Goal: Communication & Community: Ask a question

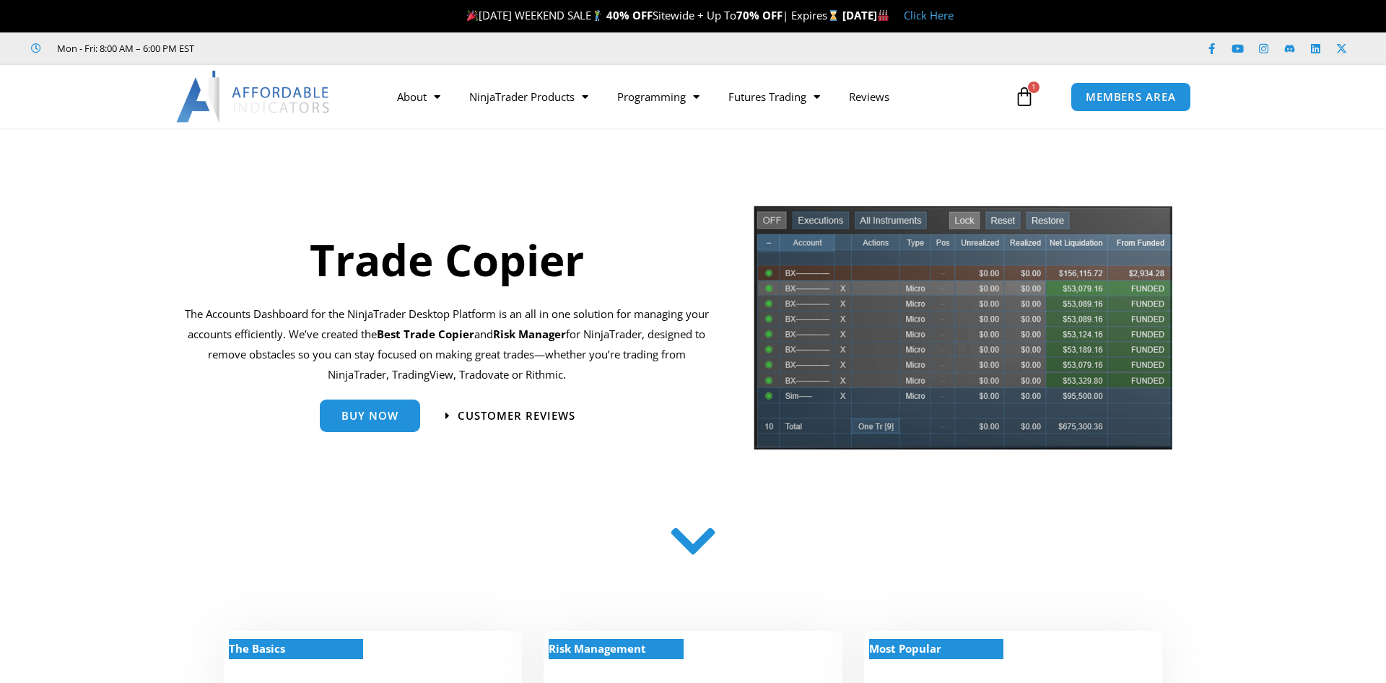
drag, startPoint x: 581, startPoint y: 375, endPoint x: 310, endPoint y: 380, distance: 270.7
click at [310, 380] on p "The Accounts Dashboard for the NinjaTrader Desktop Platform is an all in one so…" at bounding box center [446, 345] width 525 height 80
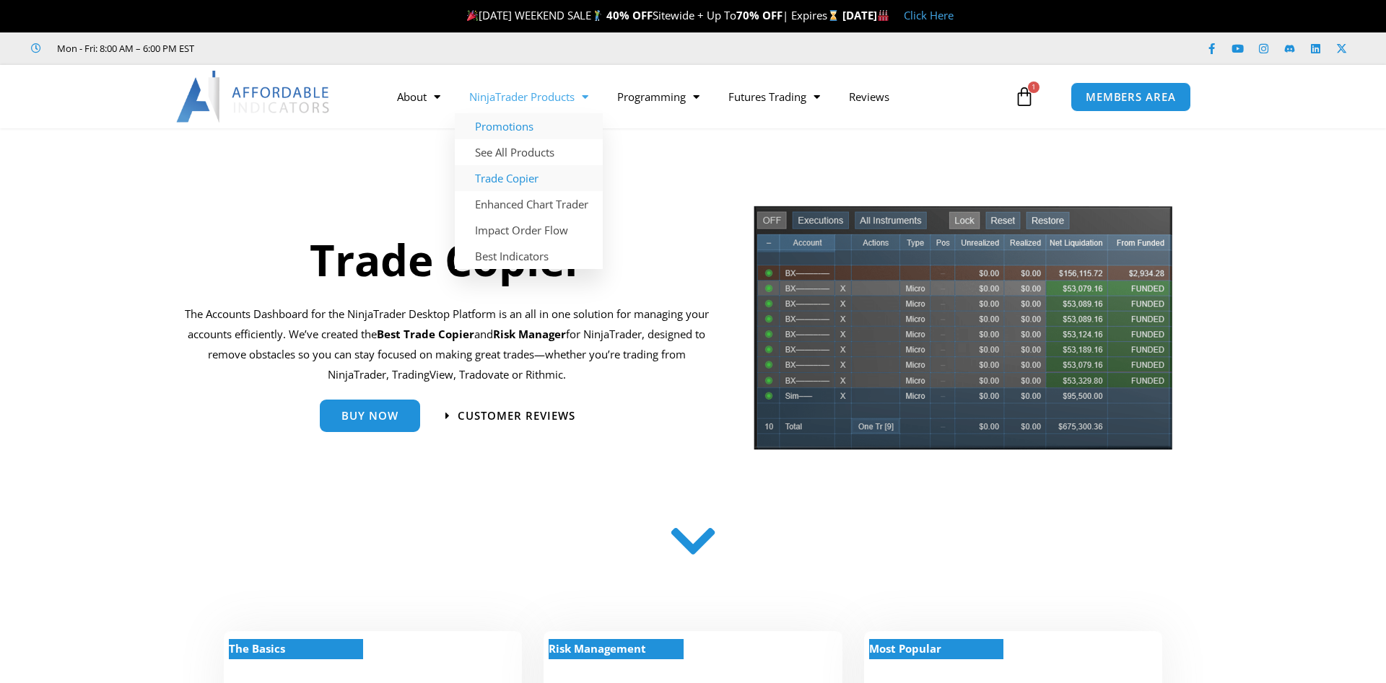
click at [493, 124] on link "Promotions" at bounding box center [529, 126] width 148 height 26
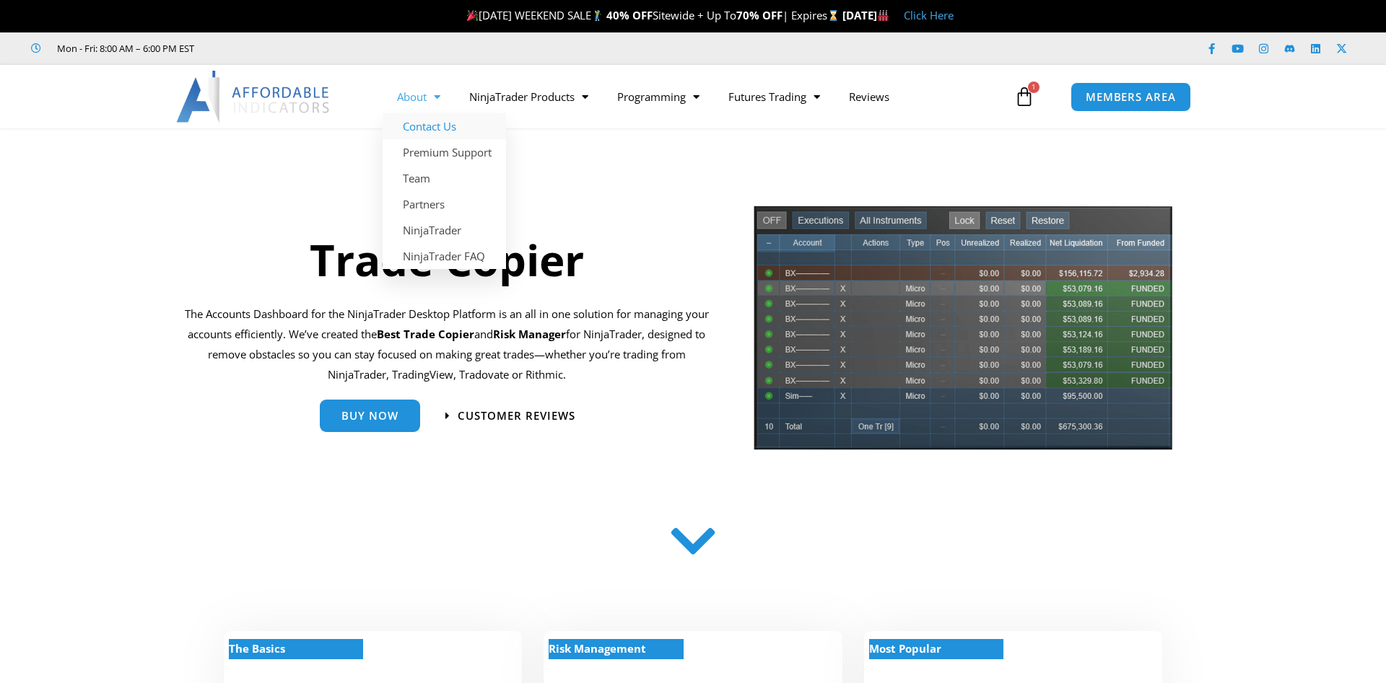
click at [426, 121] on link "Contact Us" at bounding box center [443, 126] width 123 height 26
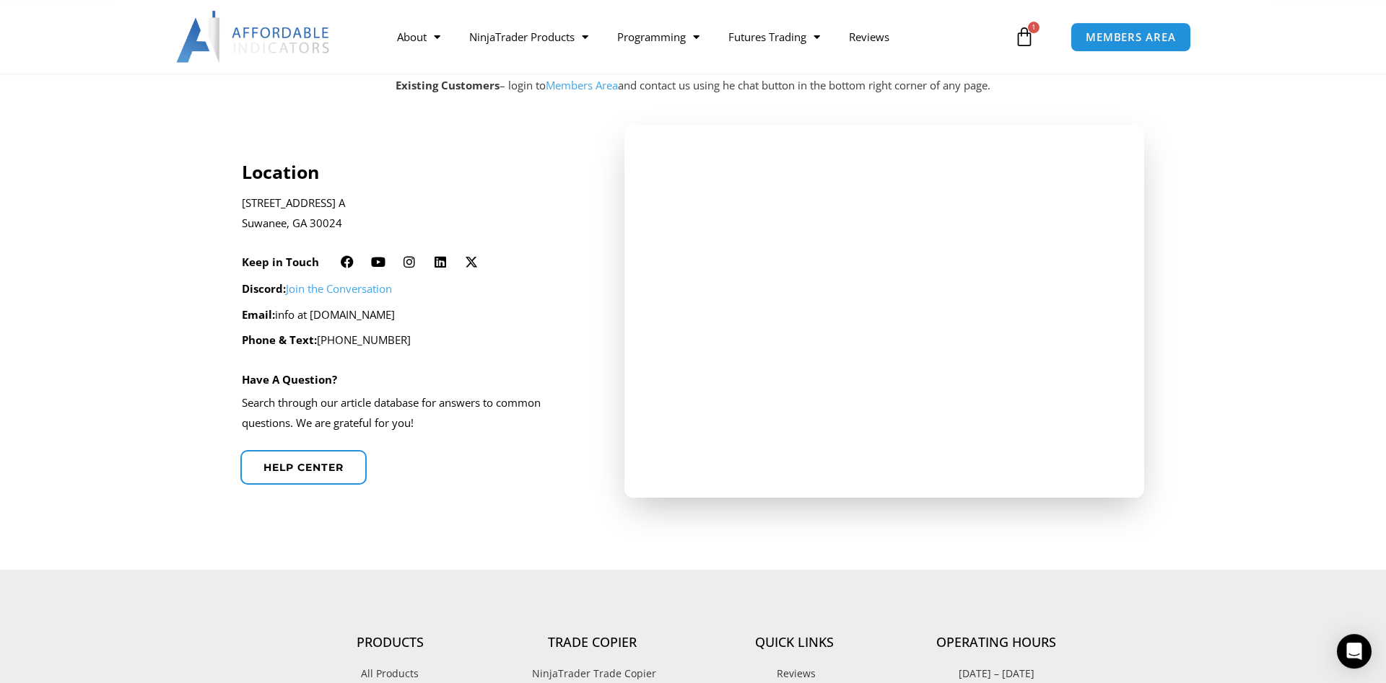
scroll to position [294, 0]
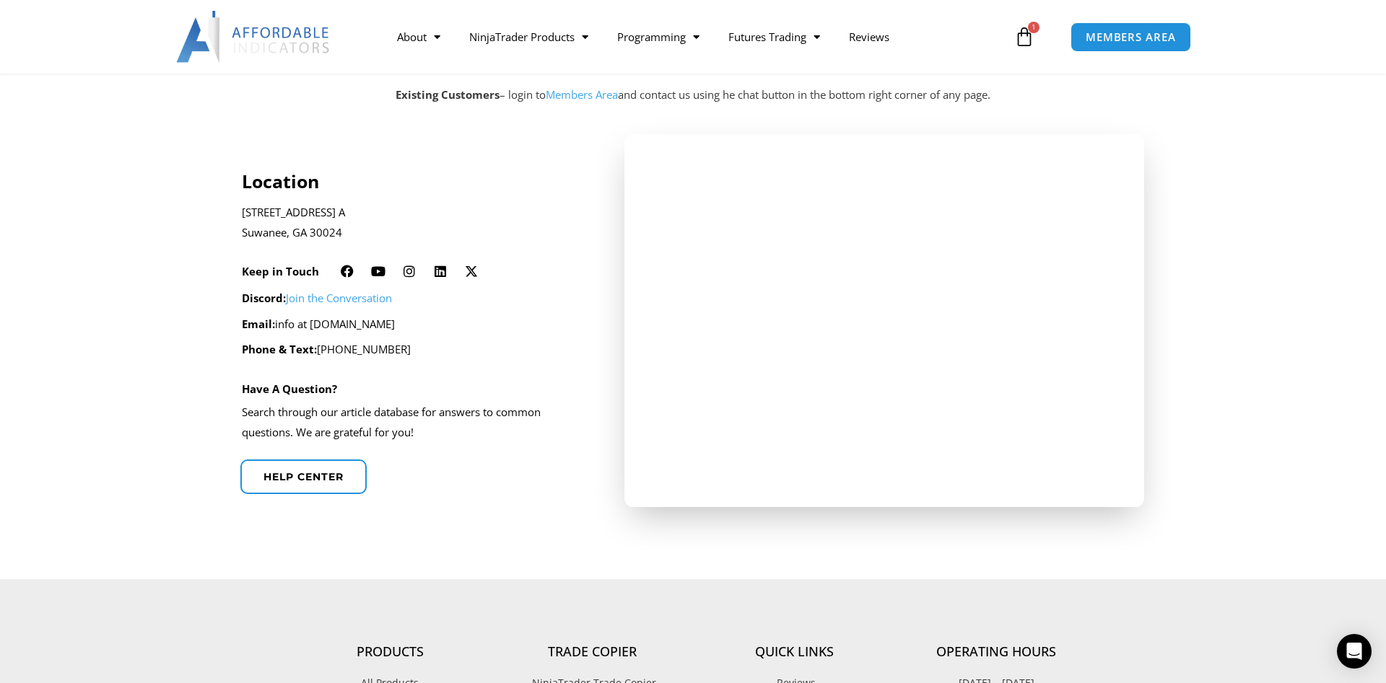
click at [352, 397] on div "Location 2920 Horizon Park Dr. Ste. A Suwanee, GA 30024 Keep in Touch Facebook …" at bounding box center [414, 320] width 344 height 373
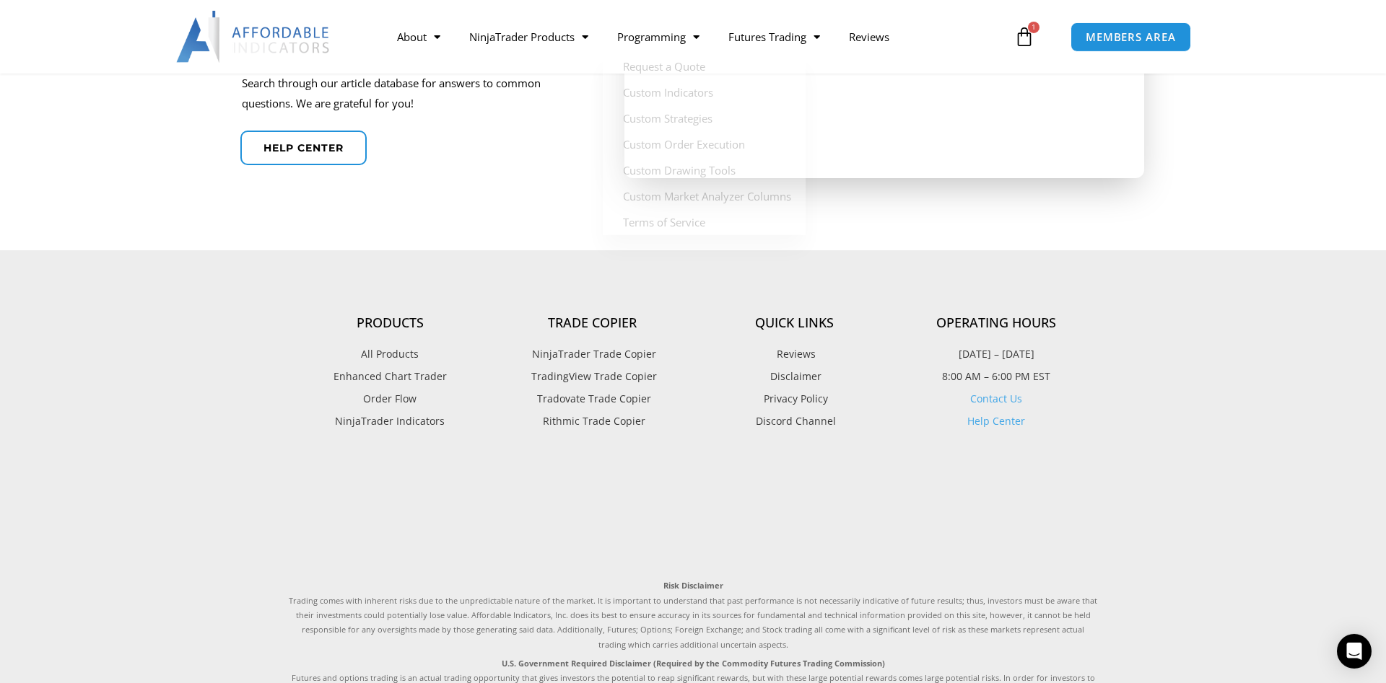
scroll to position [673, 0]
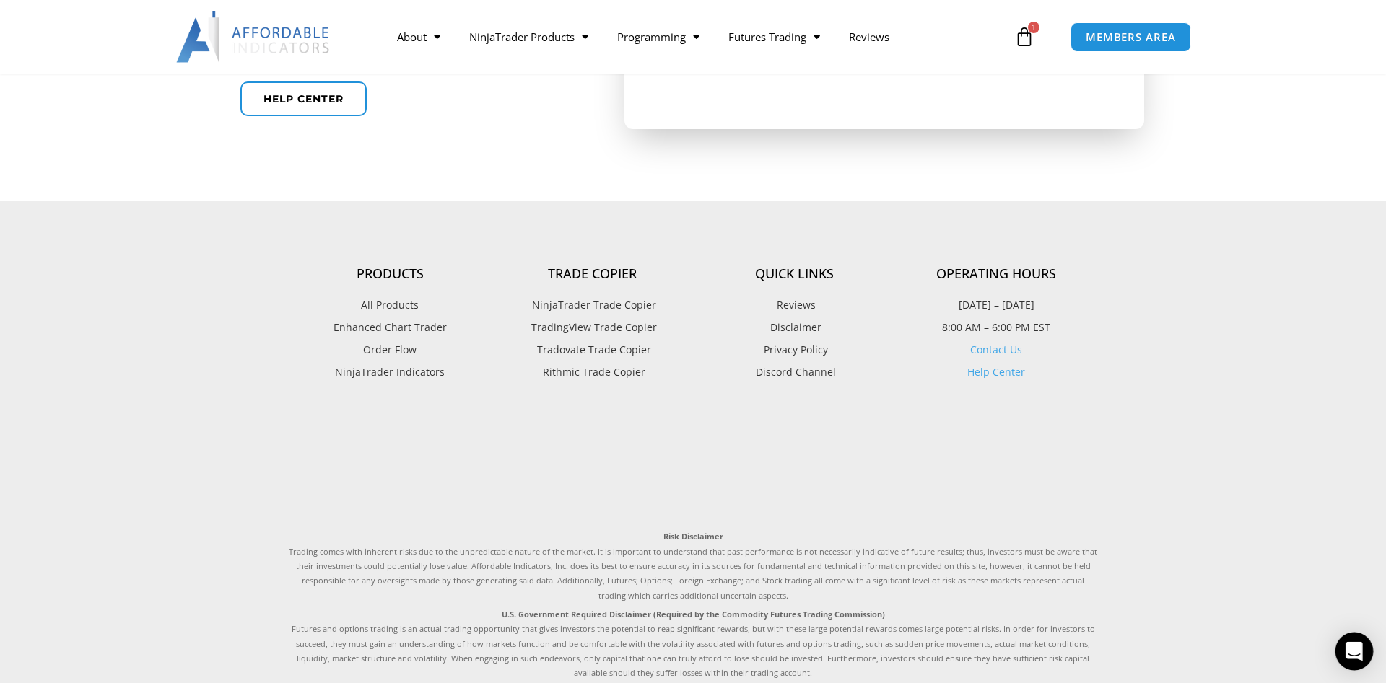
click at [1354, 658] on icon "Open Intercom Messenger" at bounding box center [1353, 651] width 19 height 19
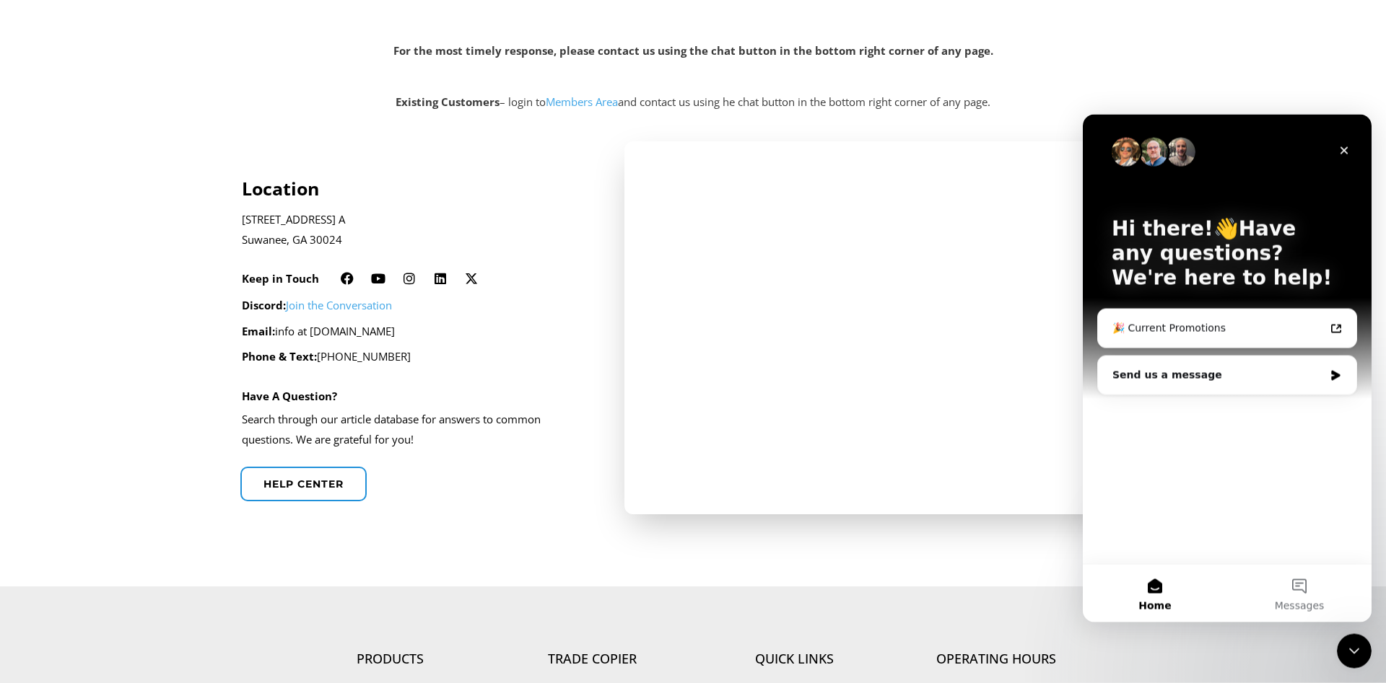
scroll to position [368, 0]
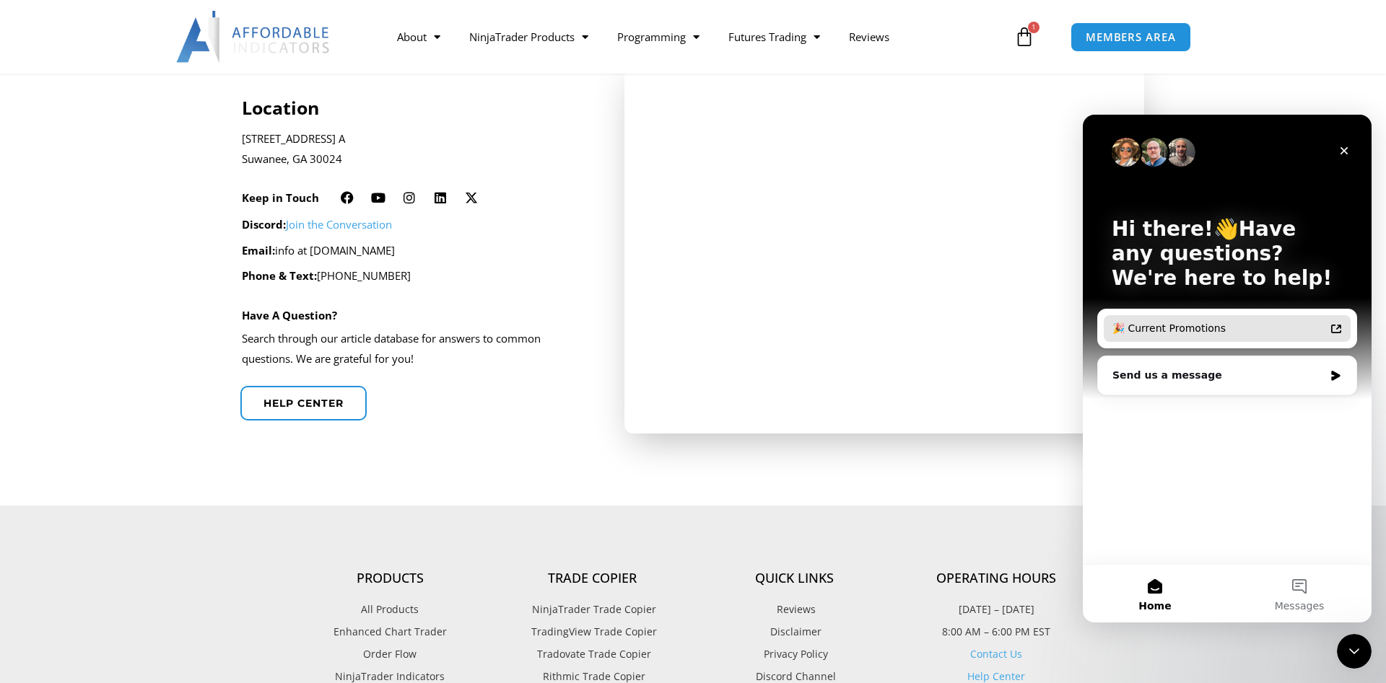
click at [1201, 328] on div "🎉 Current Promotions" at bounding box center [1218, 328] width 212 height 15
click at [1152, 326] on div "🎉 Current Promotions" at bounding box center [1218, 328] width 212 height 15
click at [1167, 375] on div "Send us a message" at bounding box center [1217, 375] width 211 height 15
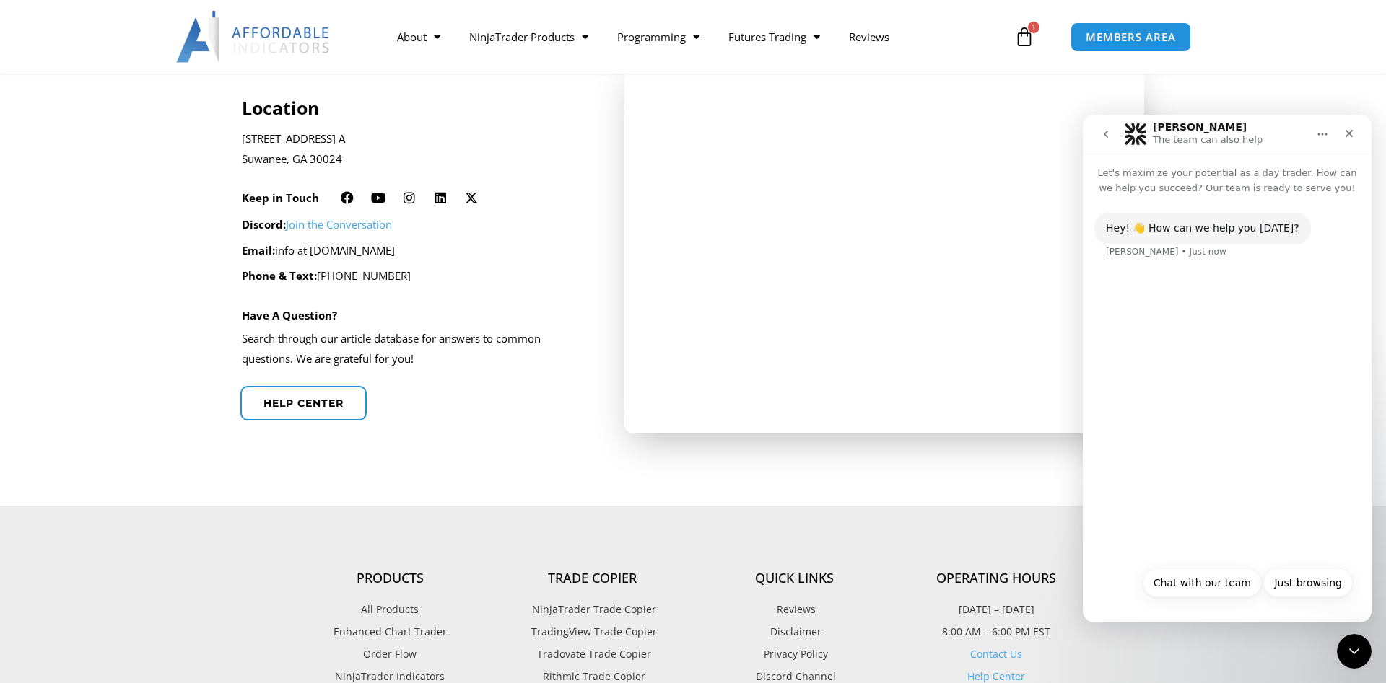
click at [1251, 581] on button "Chat with our team" at bounding box center [1201, 583] width 119 height 29
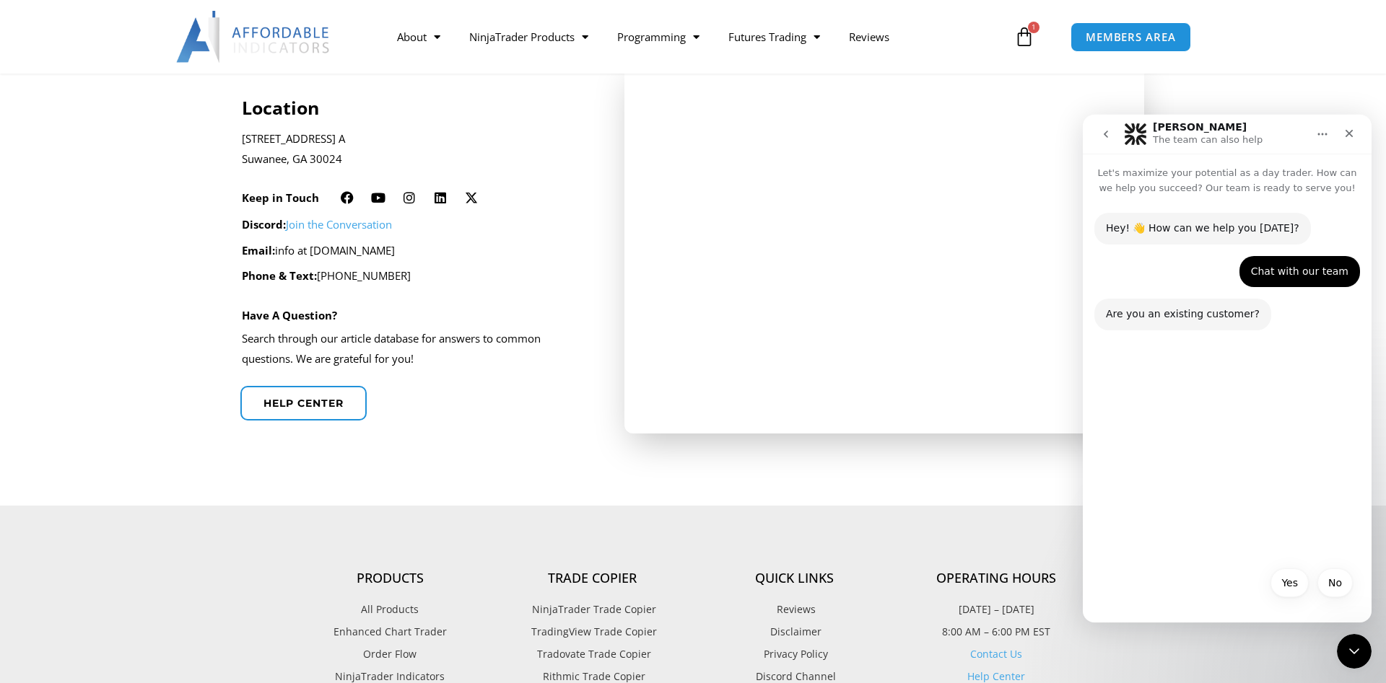
click at [1151, 580] on div "No Yes No" at bounding box center [1226, 588] width 251 height 38
drag, startPoint x: 1336, startPoint y: 584, endPoint x: 1322, endPoint y: 579, distance: 15.3
click at [1336, 584] on button "No" at bounding box center [1334, 583] width 35 height 29
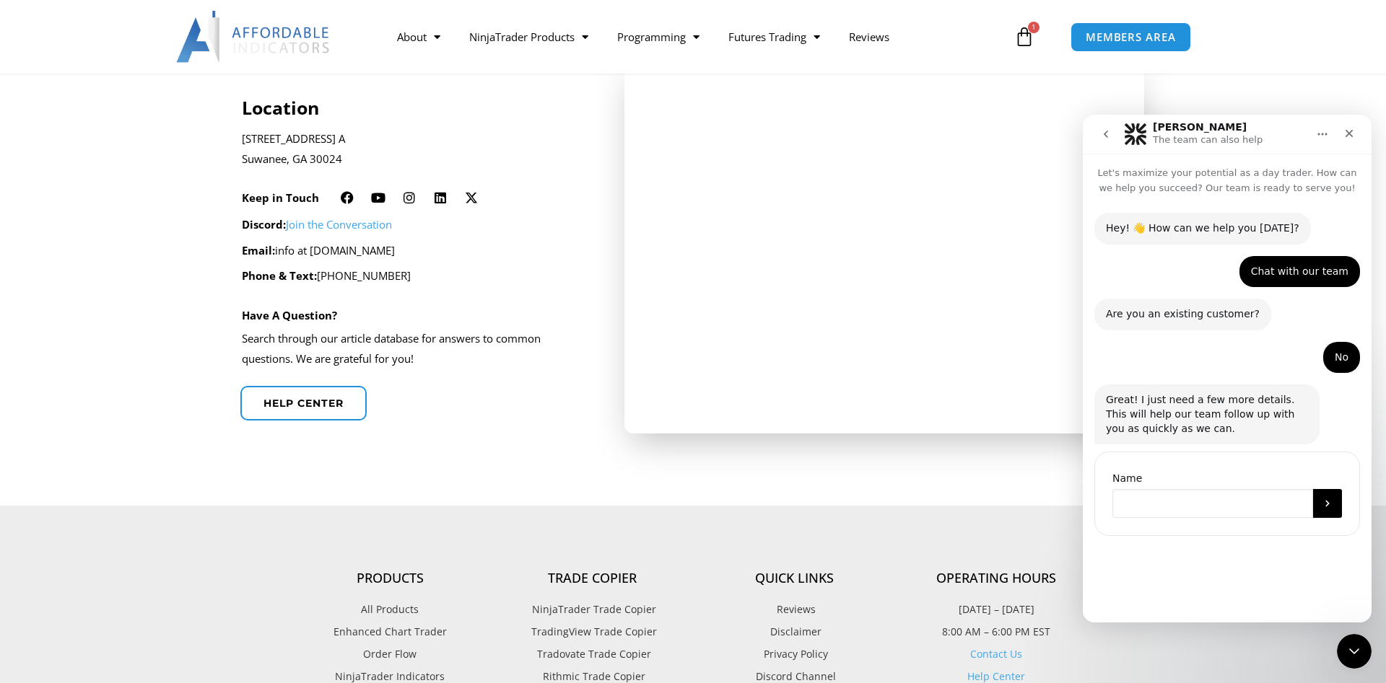
click at [1228, 499] on input "Name" at bounding box center [1212, 503] width 201 height 29
type input "****"
click at [1326, 512] on button "Submit" at bounding box center [1327, 503] width 29 height 29
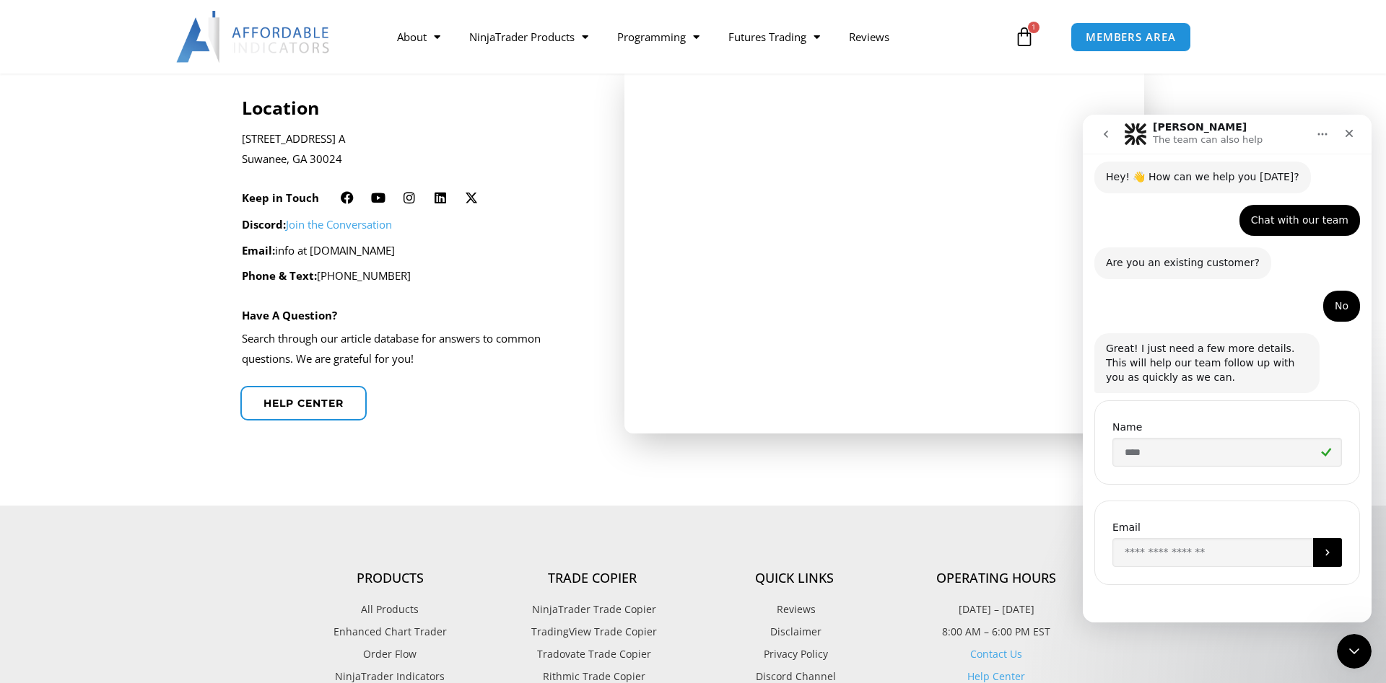
scroll to position [52, 0]
click at [1147, 551] on input "Enter your email" at bounding box center [1212, 552] width 201 height 29
type input "**********"
click at [1329, 550] on icon "Submit" at bounding box center [1327, 552] width 12 height 12
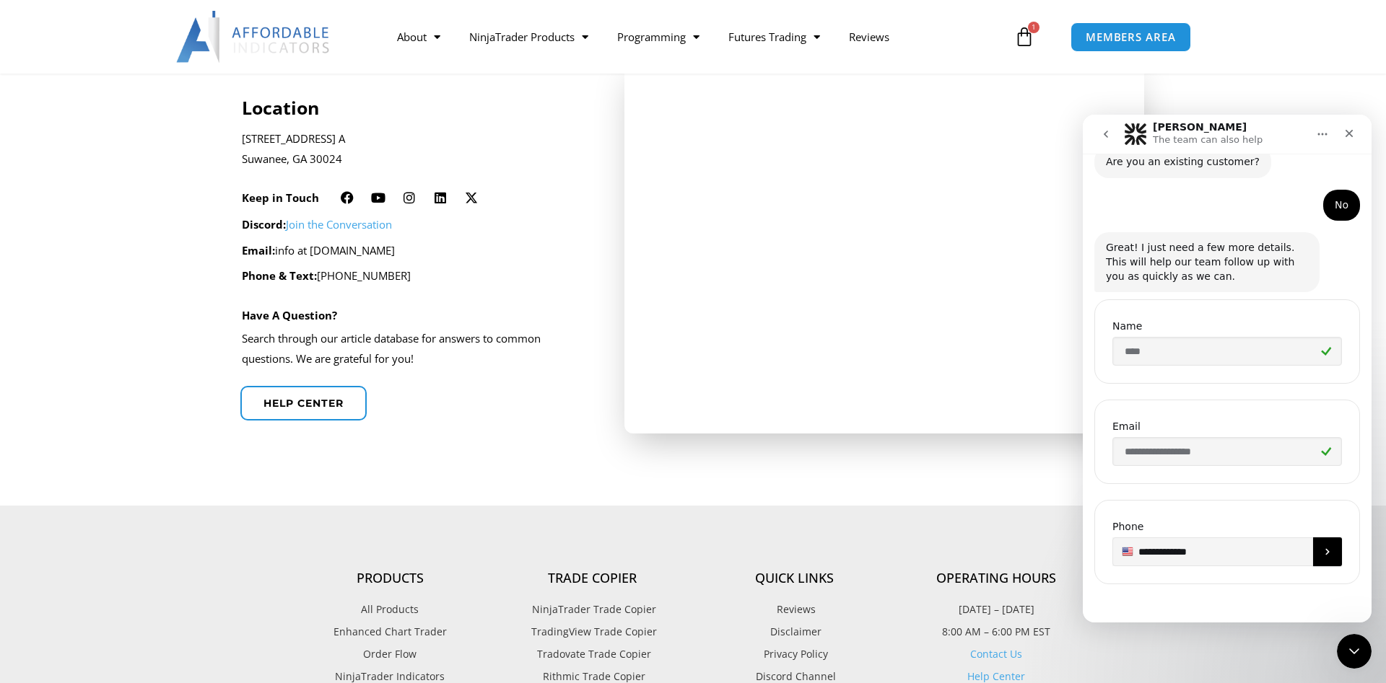
type input "**********"
click at [1333, 550] on button "Submit" at bounding box center [1327, 552] width 29 height 29
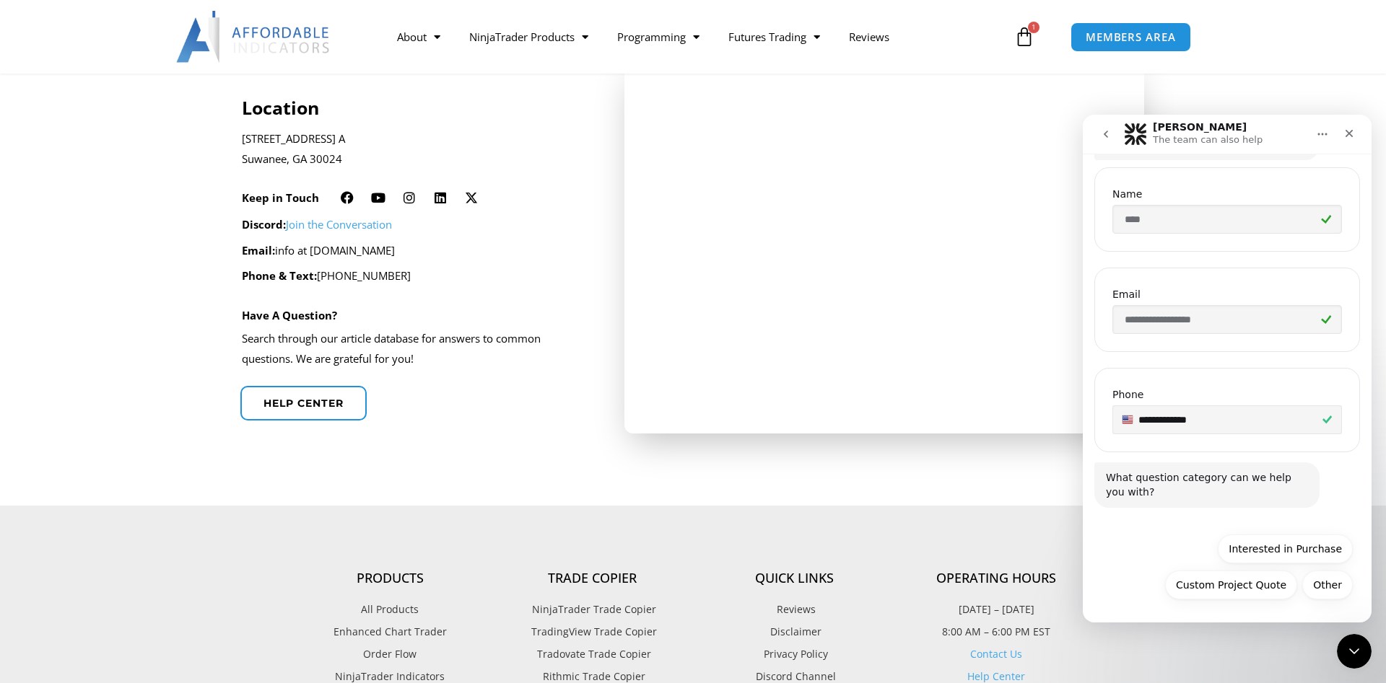
scroll to position [285, 0]
click at [1290, 546] on button "Interested in Purchase" at bounding box center [1284, 548] width 135 height 29
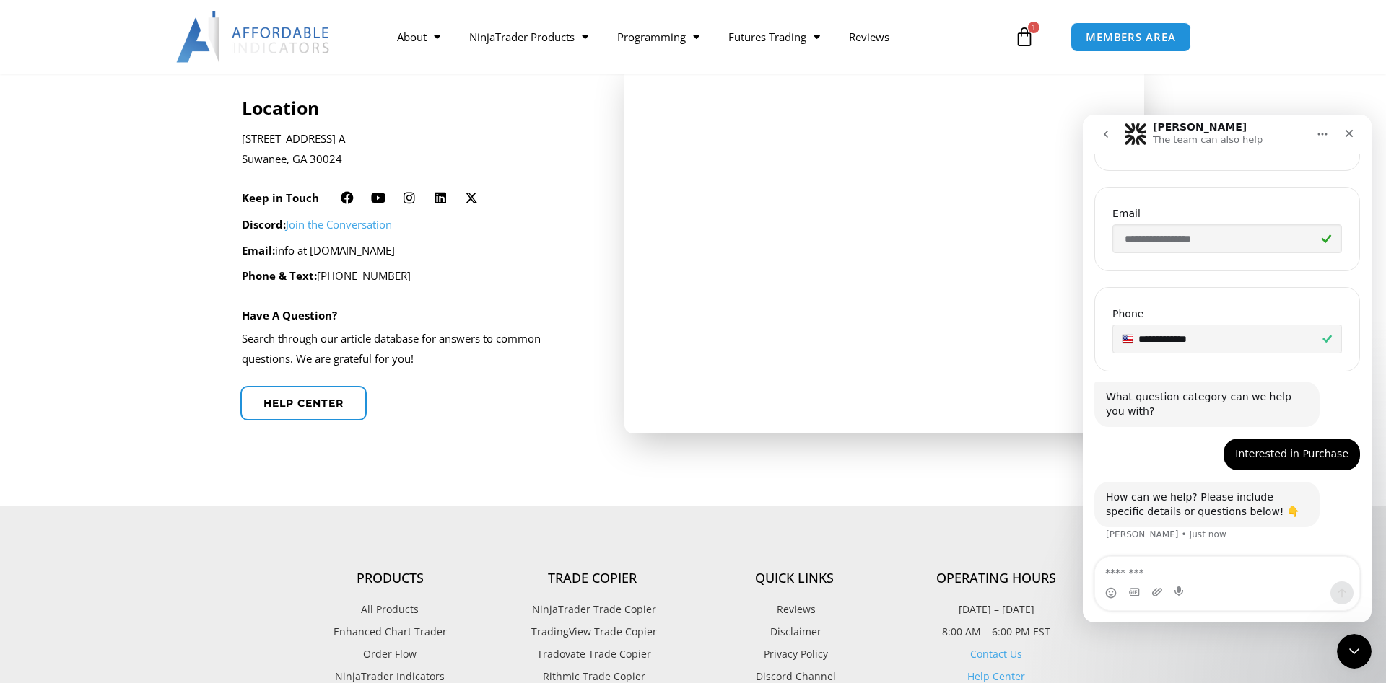
scroll to position [366, 0]
click at [1150, 582] on div "Intercom messenger" at bounding box center [1227, 593] width 264 height 23
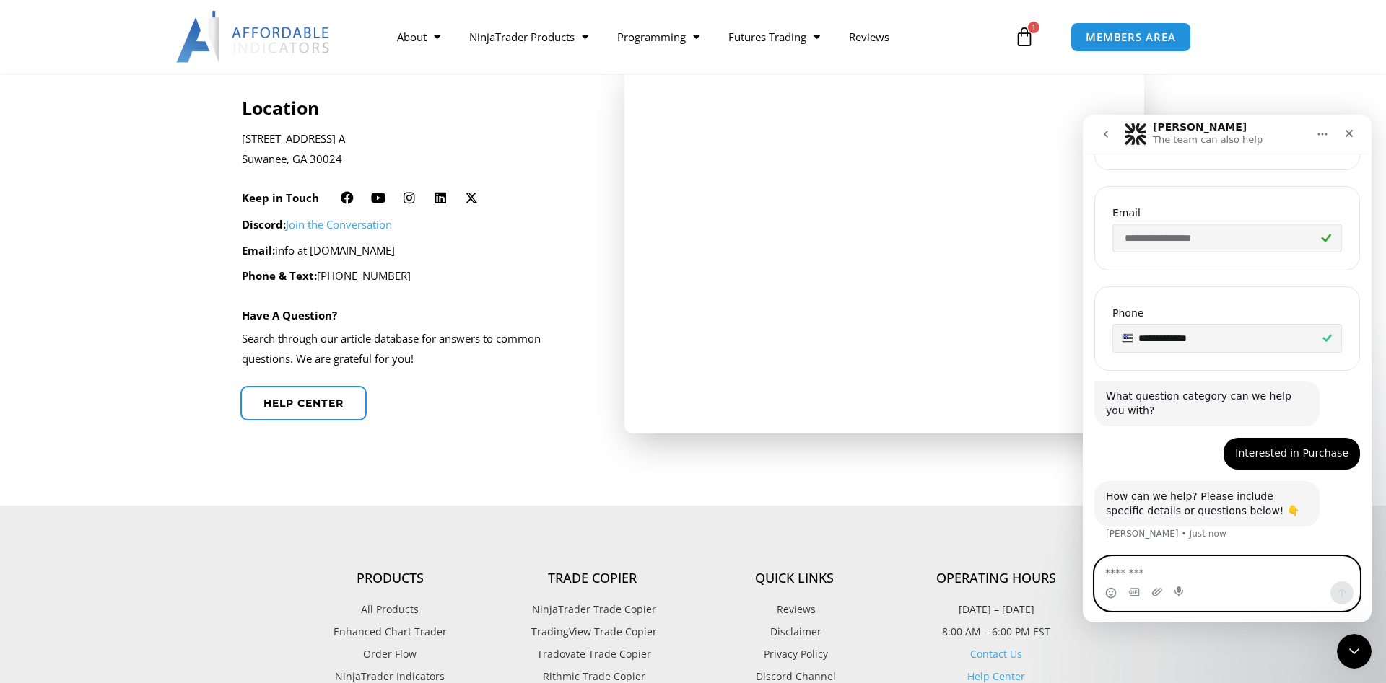
click at [1154, 570] on textarea "Message…" at bounding box center [1227, 569] width 264 height 25
type textarea "*"
type textarea "**********"
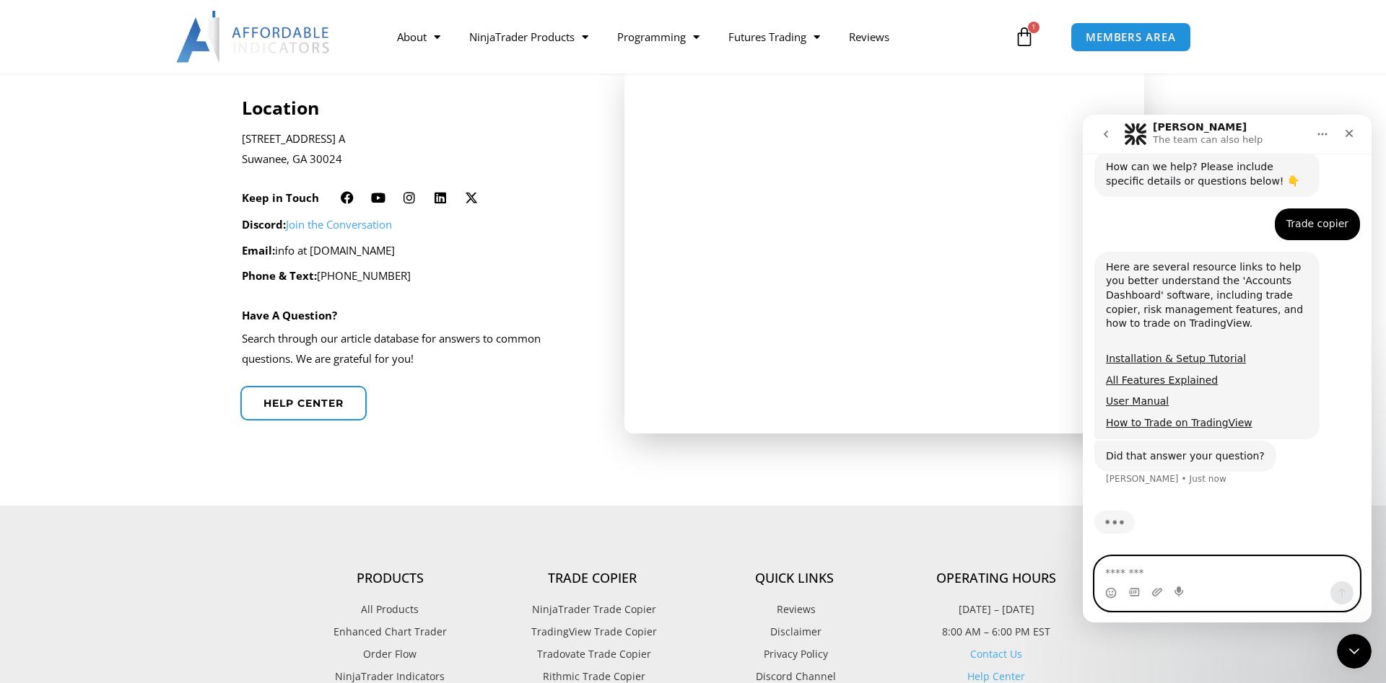
scroll to position [696, 0]
click at [1126, 583] on div "Intercom messenger" at bounding box center [1227, 593] width 264 height 23
click at [1248, 574] on textarea "Message…" at bounding box center [1227, 569] width 264 height 25
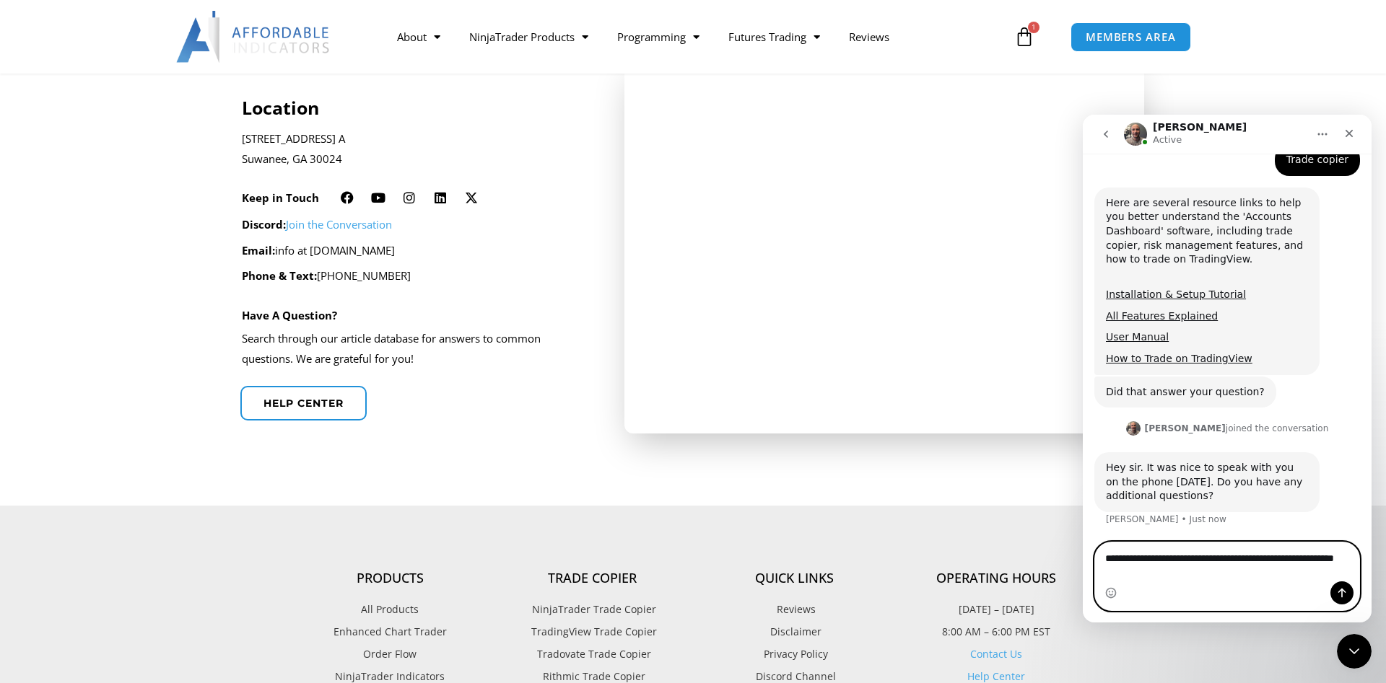
scroll to position [760, 0]
drag, startPoint x: 1328, startPoint y: 574, endPoint x: 1048, endPoint y: 553, distance: 280.8
click at [1095, 553] on textarea "**********" at bounding box center [1227, 547] width 264 height 39
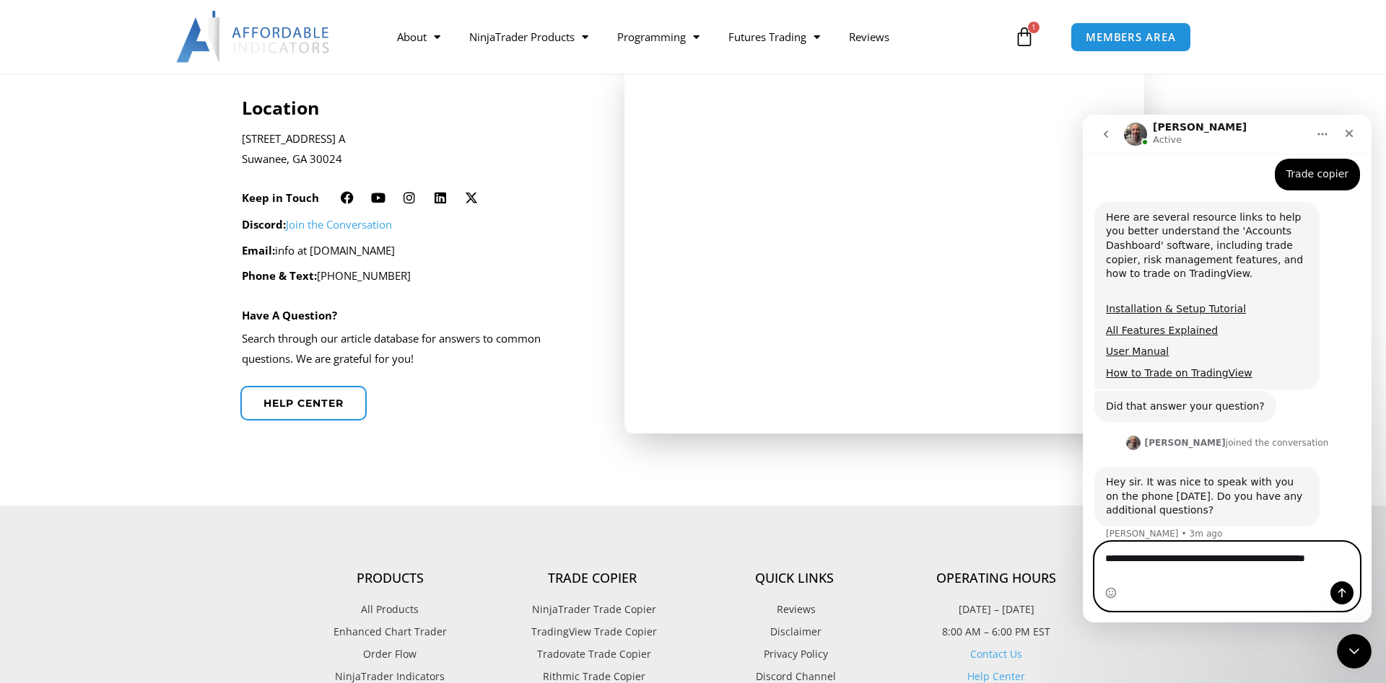
type textarea "**********"
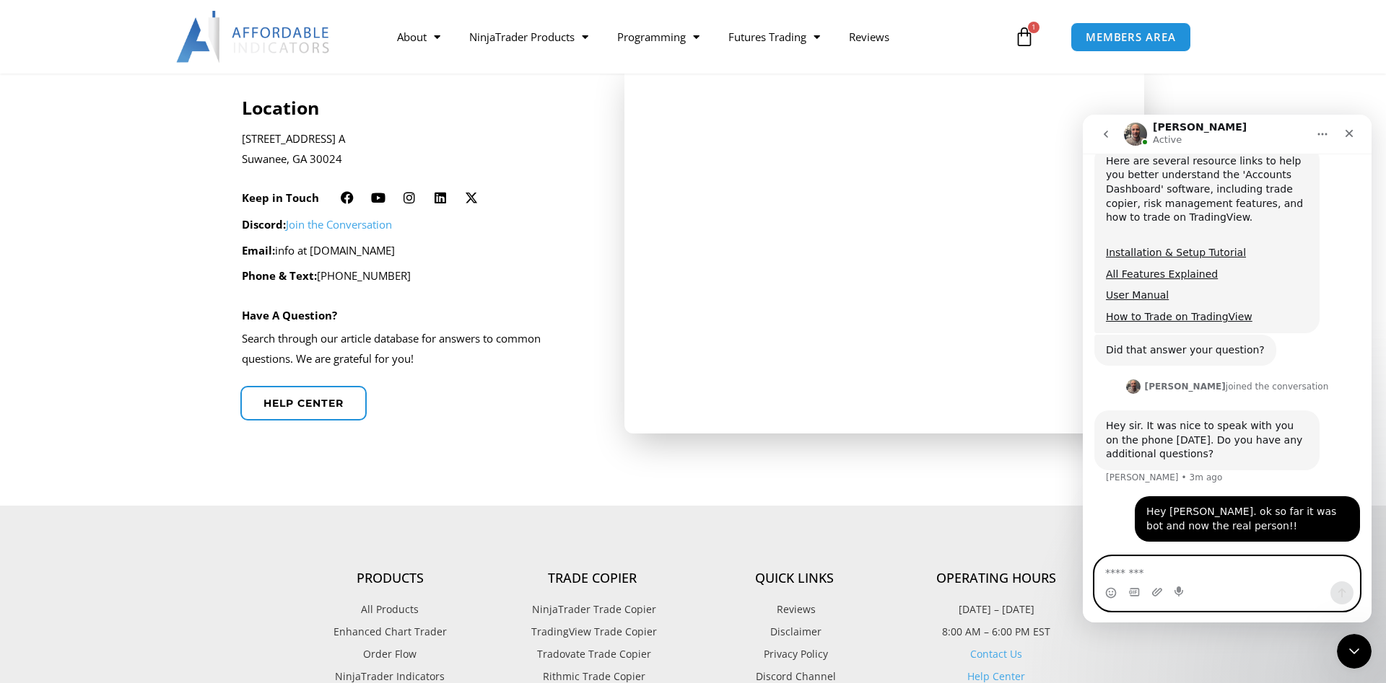
scroll to position [802, 0]
type textarea "**********"
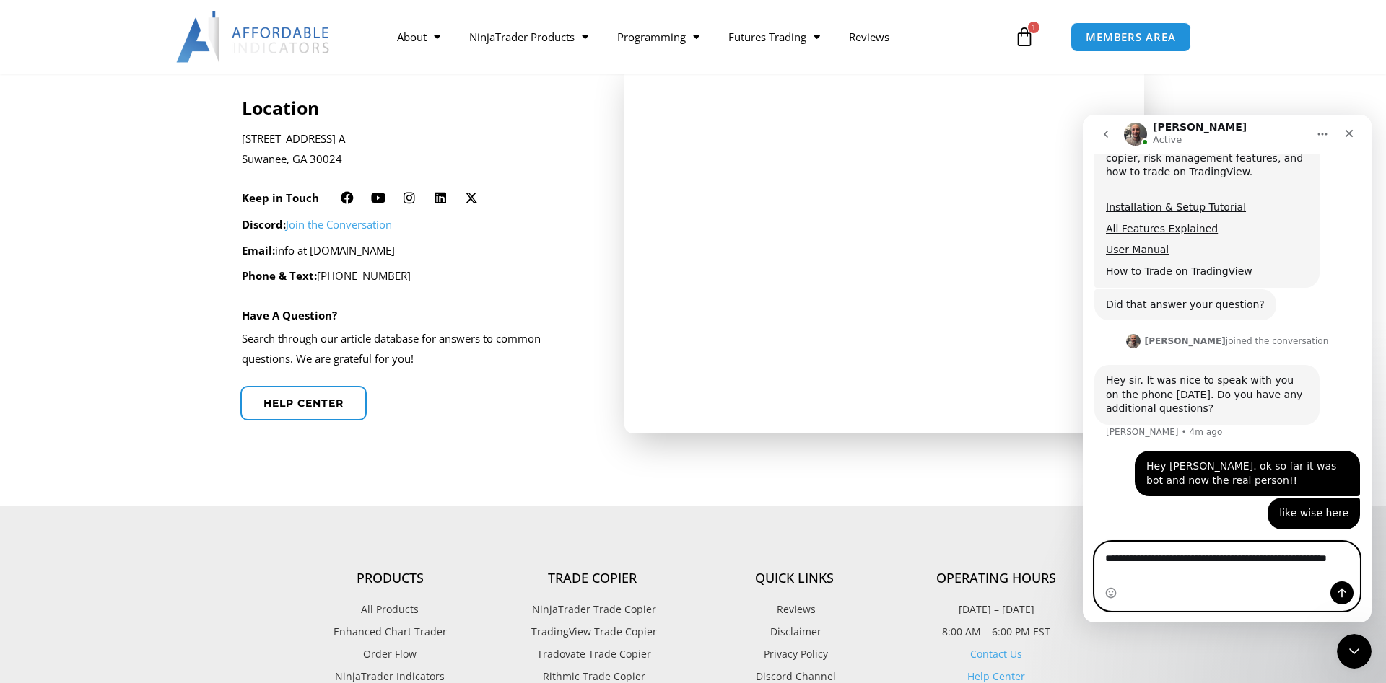
scroll to position [850, 0]
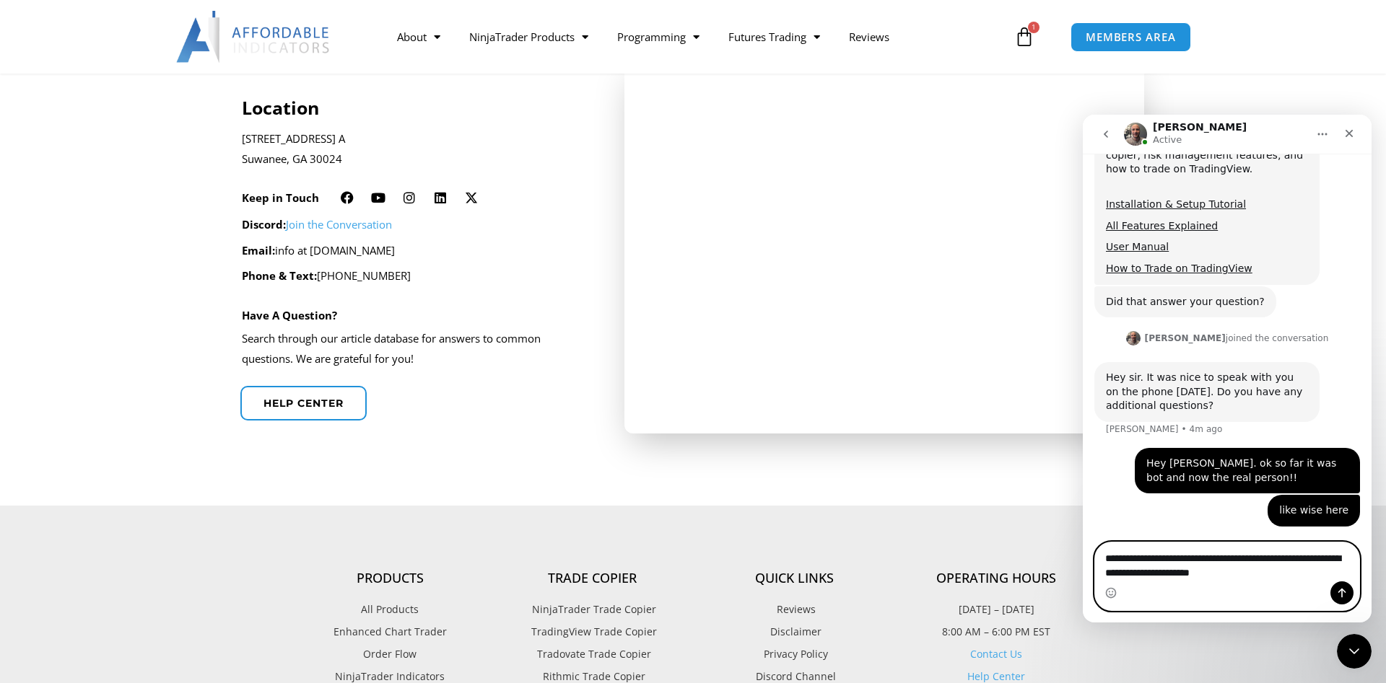
type textarea "**********"
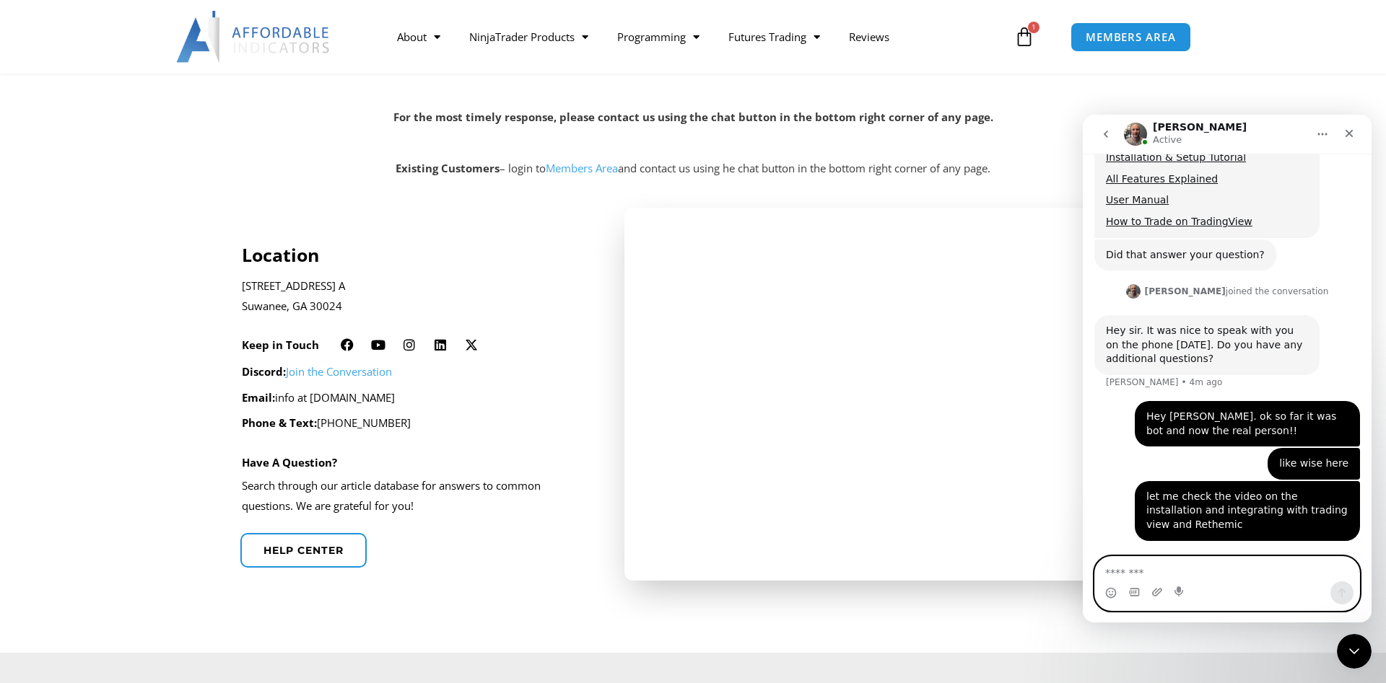
scroll to position [0, 0]
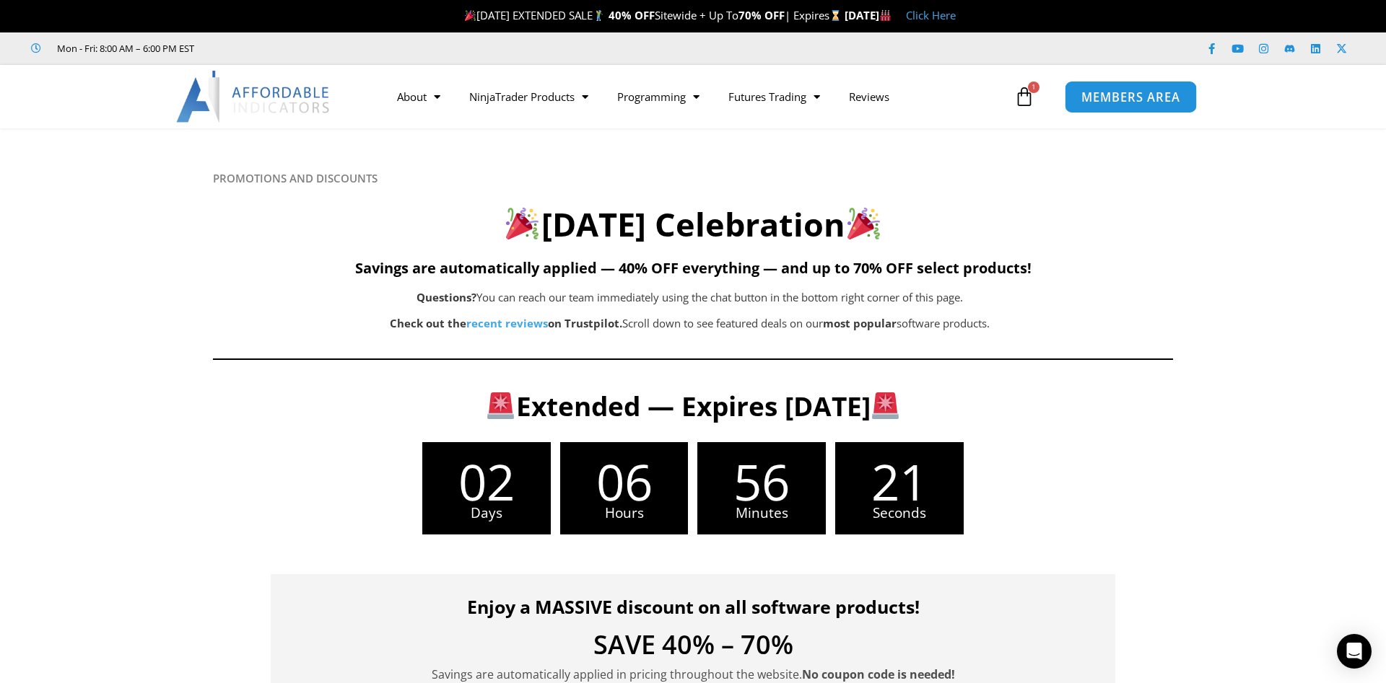
click at [1109, 95] on span "MEMBERS AREA" at bounding box center [1130, 97] width 99 height 12
click at [1098, 103] on span "MEMBERS AREA" at bounding box center [1130, 97] width 99 height 12
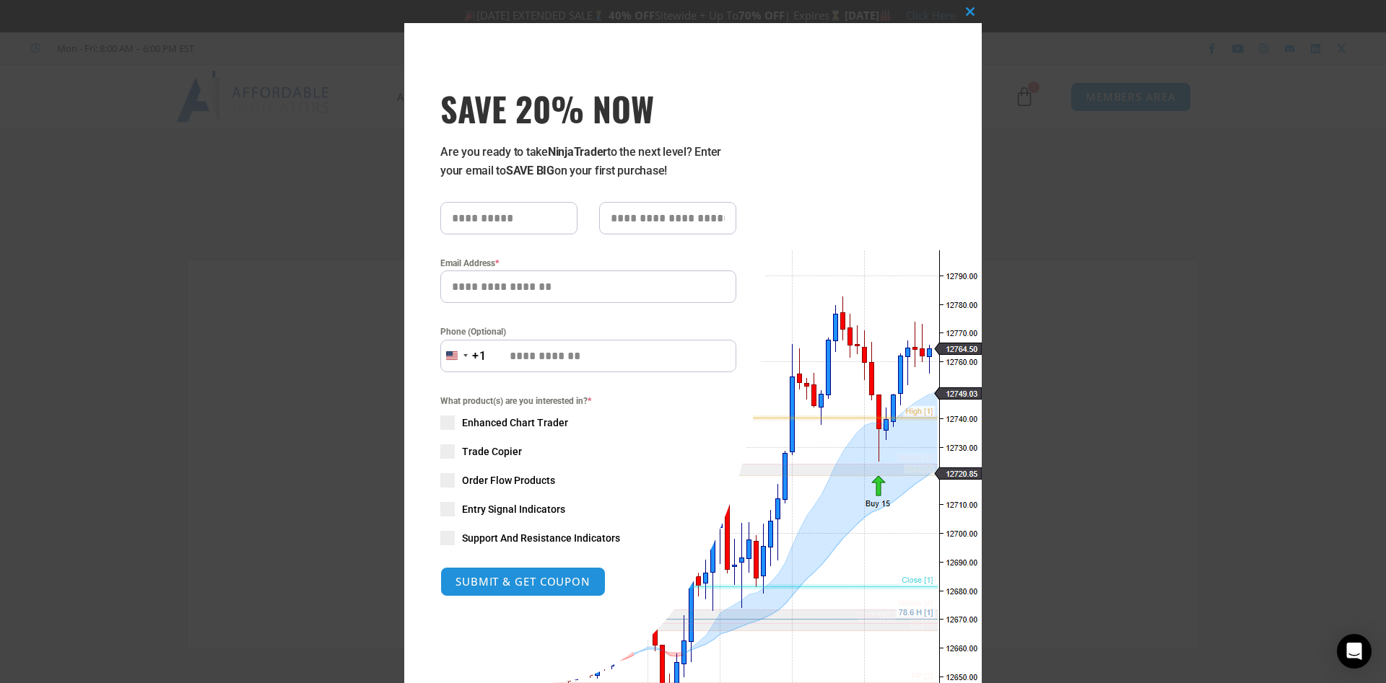
click at [1163, 298] on div "Close this module SAVE 20% NOW Are you ready to take NinjaTrader to the next le…" at bounding box center [693, 341] width 1386 height 683
